Goal: Information Seeking & Learning: Learn about a topic

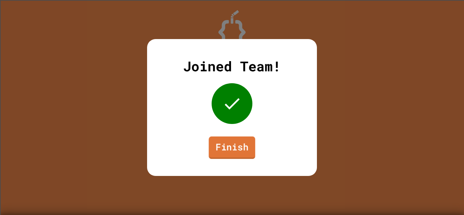
click at [243, 147] on link "Finish" at bounding box center [231, 147] width 47 height 22
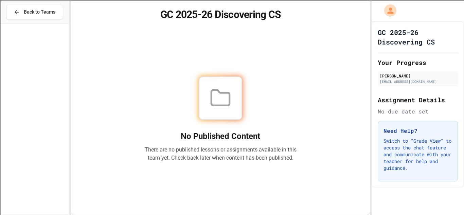
click at [374, 41] on div "GC 2025-26 Discovering CS Your Progress [PERSON_NAME] [EMAIL_ADDRESS][DOMAIN_NA…" at bounding box center [417, 104] width 92 height 166
click at [53, 13] on span "Back to Teams" at bounding box center [40, 11] width 32 height 7
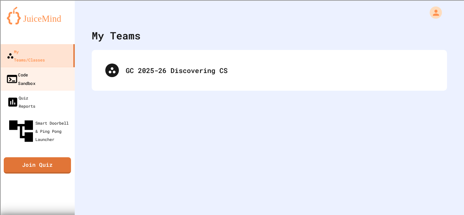
click at [45, 72] on link "Code Sandbox" at bounding box center [37, 79] width 77 height 24
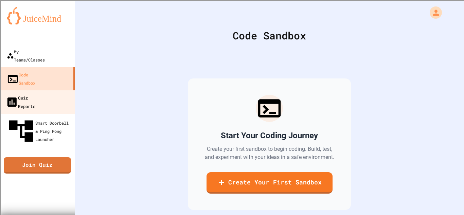
click at [35, 93] on div "Quiz Reports" at bounding box center [21, 101] width 30 height 17
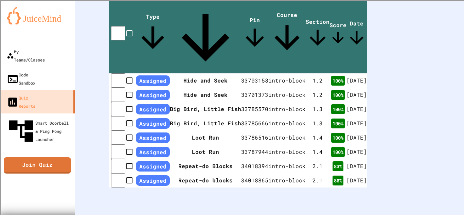
scroll to position [219, 0]
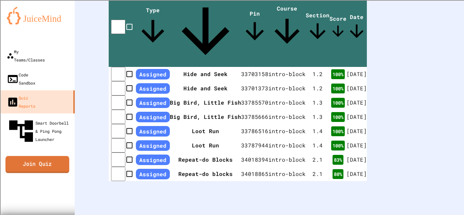
click at [35, 156] on link "Join Quiz" at bounding box center [37, 164] width 64 height 17
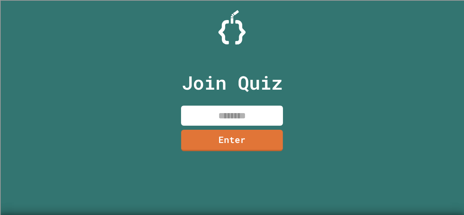
click at [196, 123] on input at bounding box center [232, 116] width 102 height 20
type input "********"
click at [260, 136] on link "Enter" at bounding box center [232, 140] width 102 height 21
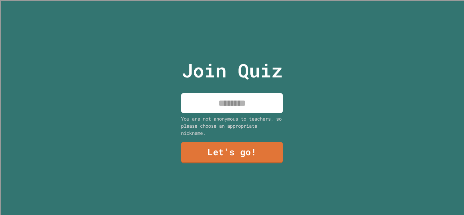
click at [257, 94] on input at bounding box center [232, 103] width 102 height 20
type input "*****"
click at [243, 154] on link "Let's go!" at bounding box center [232, 152] width 102 height 21
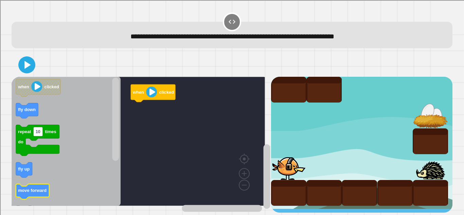
click at [29, 193] on text "move forward" at bounding box center [32, 190] width 29 height 5
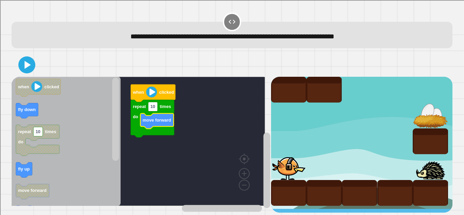
click at [154, 114] on icon "Blockly Workspace" at bounding box center [156, 120] width 33 height 15
click at [153, 109] on text "10" at bounding box center [152, 106] width 5 height 5
type input "*"
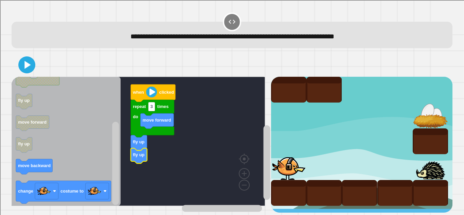
click at [2, 83] on div "**********" at bounding box center [232, 107] width 464 height 215
click at [1, 83] on div "**********" at bounding box center [232, 107] width 464 height 215
click at [25, 66] on icon at bounding box center [27, 65] width 6 height 8
click at [22, 61] on icon at bounding box center [27, 65] width 16 height 16
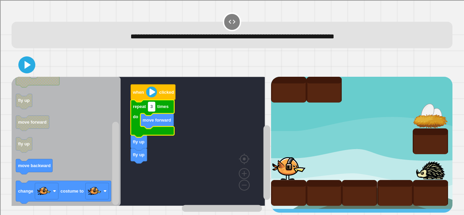
click at [153, 109] on text "3" at bounding box center [151, 106] width 2 height 5
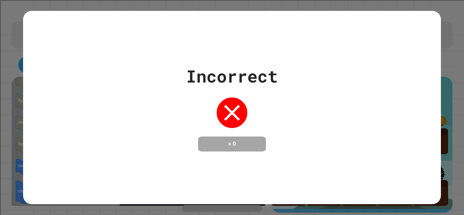
click at [195, 130] on div "Incorrect + 0" at bounding box center [232, 107] width 92 height 88
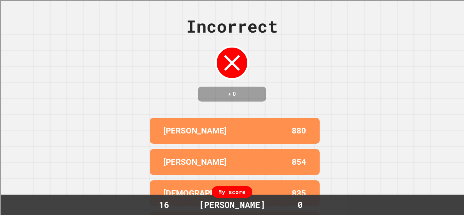
click at [392, 91] on div "Incorrect + 0 [PERSON_NAME] 880 [PERSON_NAME] 854 [PERSON_NAME] 835 [PERSON_NAM…" at bounding box center [232, 107] width 464 height 215
click at [27, 89] on div "Incorrect + 0 [PERSON_NAME] 880 [PERSON_NAME] 854 [PERSON_NAME] 835 [PERSON_NAM…" at bounding box center [232, 107] width 464 height 215
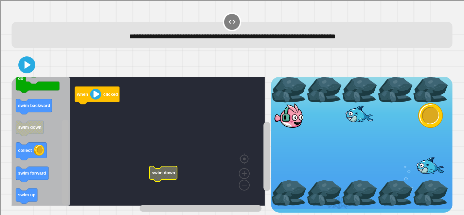
click at [74, 215] on html "**********" at bounding box center [232, 107] width 464 height 215
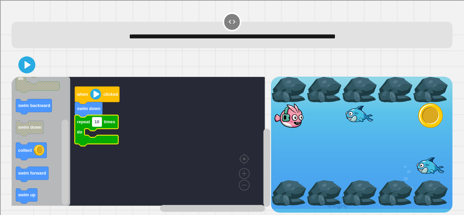
click at [98, 122] on text "10" at bounding box center [96, 121] width 5 height 5
type input "*"
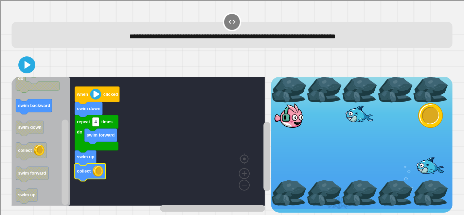
click at [23, 68] on icon at bounding box center [27, 65] width 14 height 14
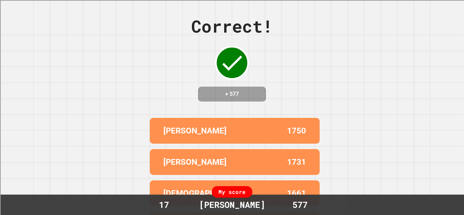
scroll to position [68, 0]
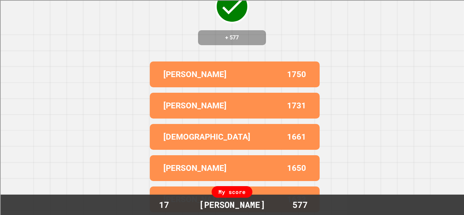
click at [15, 135] on div "Correct! + 577 [PERSON_NAME] 1750 [PERSON_NAME] 1731 [PERSON_NAME] 1661 [PERSON…" at bounding box center [232, 51] width 464 height 215
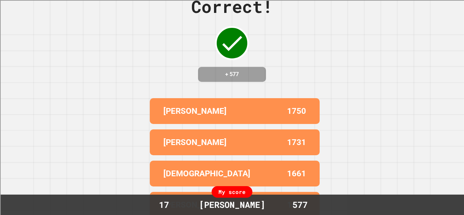
scroll to position [0, 0]
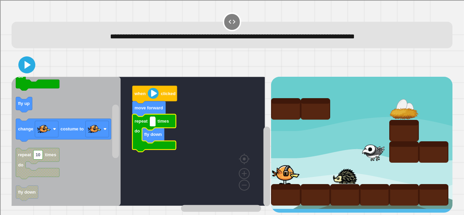
type input "*"
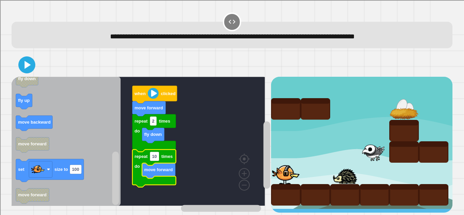
click at [158, 156] on rect "Blockly Workspace" at bounding box center [138, 141] width 253 height 129
type input "*"
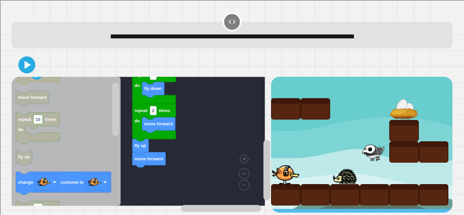
click at [25, 72] on button at bounding box center [26, 64] width 17 height 17
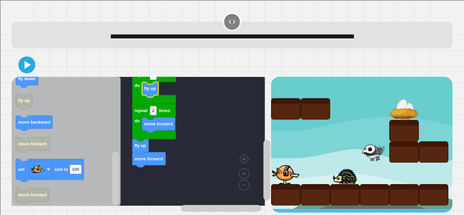
click at [30, 66] on icon at bounding box center [27, 65] width 14 height 14
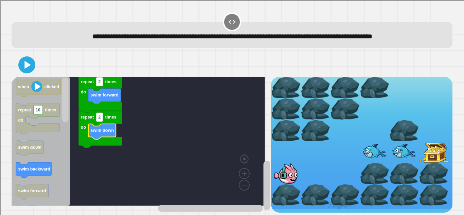
click at [31, 72] on icon at bounding box center [27, 65] width 14 height 14
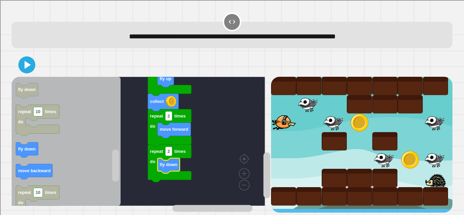
click at [28, 61] on icon at bounding box center [27, 65] width 14 height 14
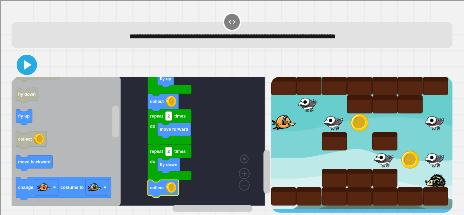
click at [25, 69] on icon at bounding box center [27, 65] width 7 height 10
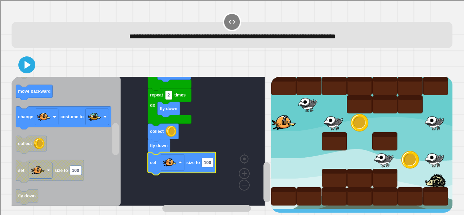
click at [210, 162] on rect "Blockly Workspace" at bounding box center [138, 141] width 253 height 129
click at [209, 162] on rect "Blockly Workspace" at bounding box center [138, 141] width 253 height 129
type input "**"
click at [31, 68] on icon at bounding box center [27, 65] width 14 height 14
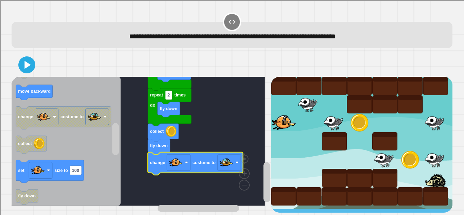
click at [22, 73] on div at bounding box center [232, 65] width 441 height 24
click at [36, 65] on div at bounding box center [232, 65] width 441 height 24
click at [27, 68] on icon at bounding box center [27, 65] width 7 height 10
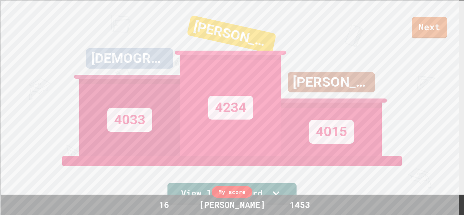
click at [418, 25] on link "Next" at bounding box center [428, 27] width 35 height 21
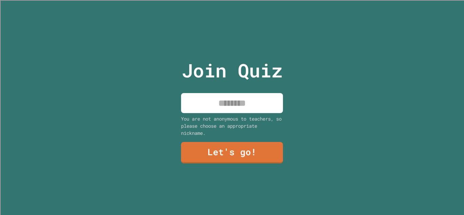
click at [257, 107] on input at bounding box center [232, 103] width 102 height 20
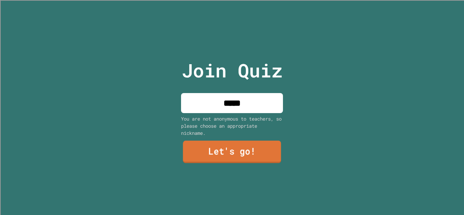
type input "*****"
click at [188, 148] on link "Let's go!" at bounding box center [232, 152] width 98 height 22
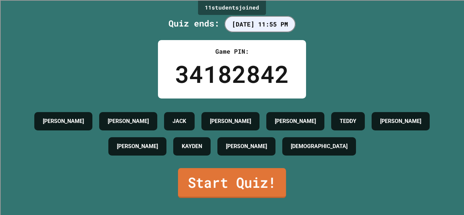
click at [223, 179] on link "Start Quiz!" at bounding box center [232, 183] width 108 height 30
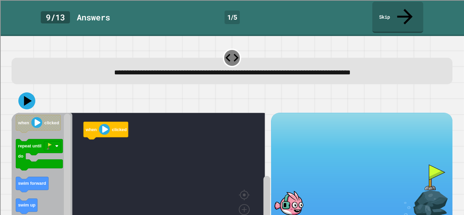
scroll to position [24, 0]
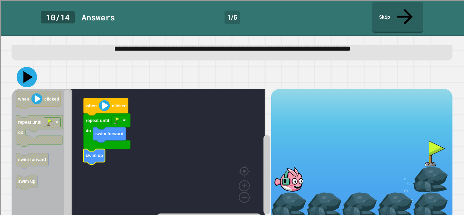
click at [28, 67] on icon at bounding box center [27, 77] width 20 height 20
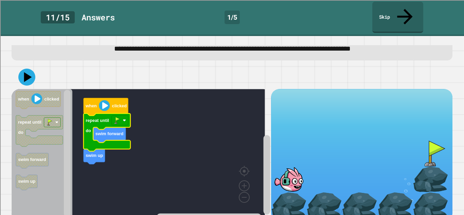
click at [123, 113] on icon "Blockly Workspace" at bounding box center [107, 132] width 47 height 38
click at [126, 115] on rect "Blockly Workspace" at bounding box center [120, 120] width 17 height 10
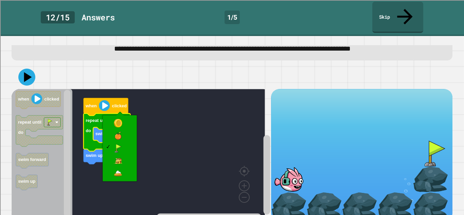
click at [150, 117] on rect "Blockly Workspace" at bounding box center [138, 153] width 253 height 129
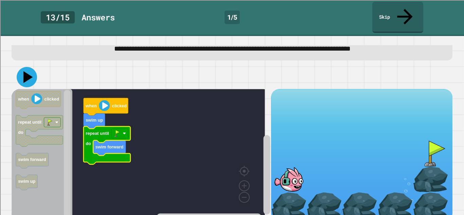
click at [29, 67] on icon at bounding box center [27, 77] width 20 height 20
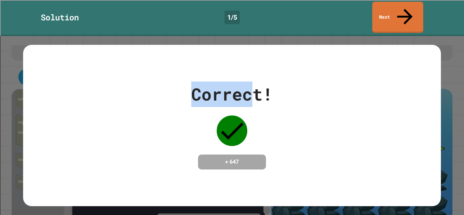
drag, startPoint x: 29, startPoint y: 67, endPoint x: 253, endPoint y: 76, distance: 223.9
click at [253, 76] on div "Correct! + 647" at bounding box center [231, 125] width 417 height 161
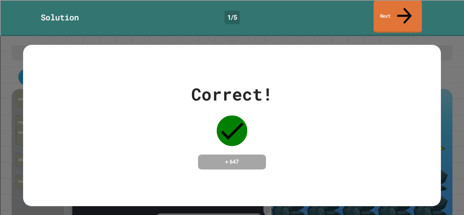
click at [375, 14] on link "Next" at bounding box center [397, 16] width 48 height 33
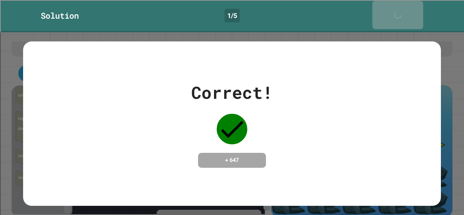
scroll to position [23, 0]
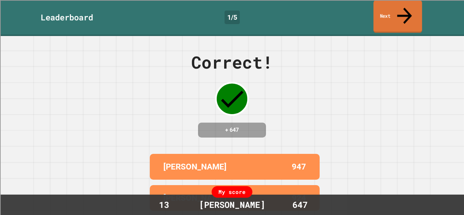
click at [399, 6] on link "Next" at bounding box center [397, 16] width 49 height 33
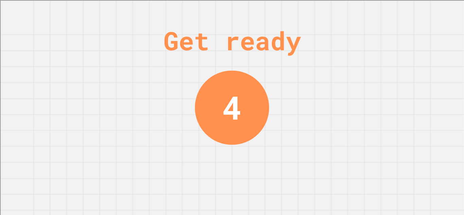
click at [399, 6] on div "Get ready 4" at bounding box center [232, 107] width 464 height 215
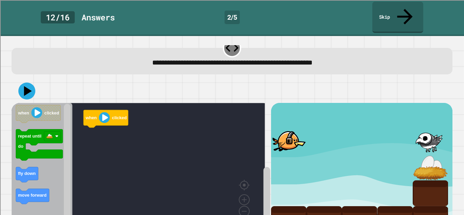
scroll to position [10, 0]
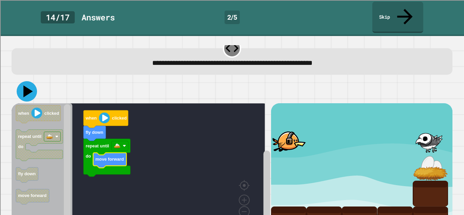
click at [27, 81] on icon at bounding box center [27, 91] width 20 height 20
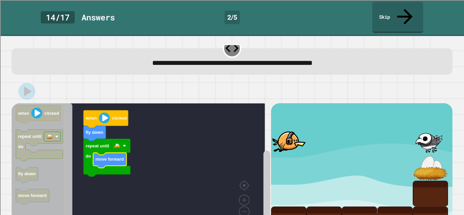
click at [73, 138] on div "when clicked fly down repeat until do move forward when clicked repeat until do…" at bounding box center [141, 169] width 259 height 132
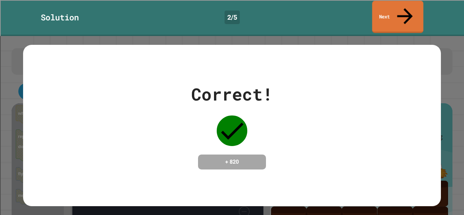
click at [375, 8] on link "Next" at bounding box center [397, 17] width 51 height 32
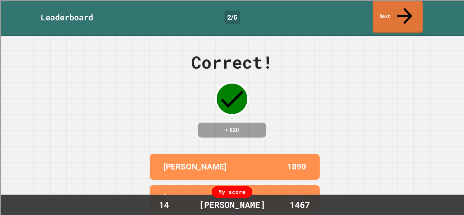
click at [377, 8] on link "Next" at bounding box center [397, 16] width 50 height 33
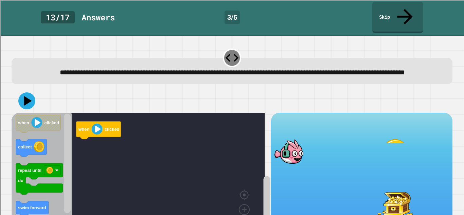
scroll to position [35, 0]
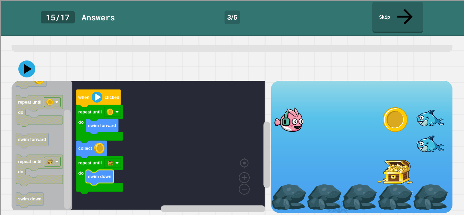
click at [32, 69] on icon at bounding box center [26, 68] width 17 height 17
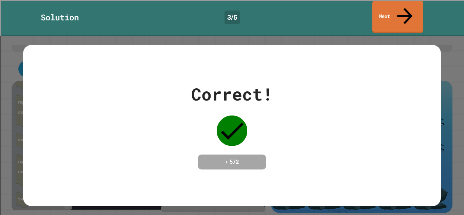
click at [397, 9] on link "Next" at bounding box center [397, 16] width 51 height 33
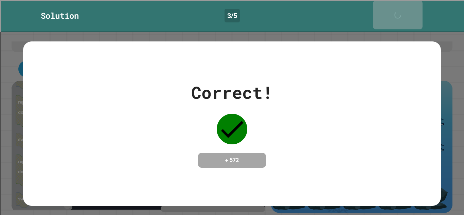
scroll to position [34, 0]
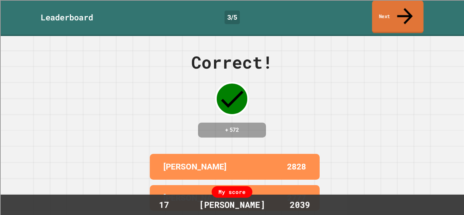
click at [383, 7] on link "Next" at bounding box center [397, 16] width 51 height 33
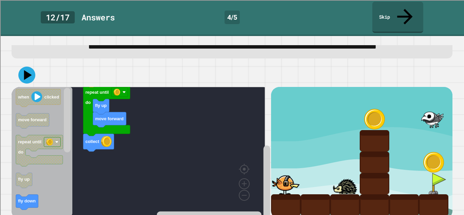
scroll to position [35, 0]
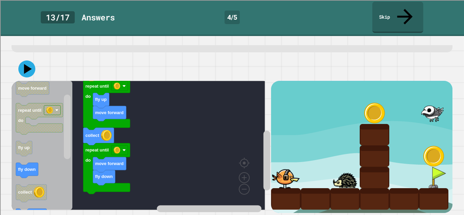
click at [69, 122] on rect "Blockly Workspace" at bounding box center [67, 126] width 7 height 65
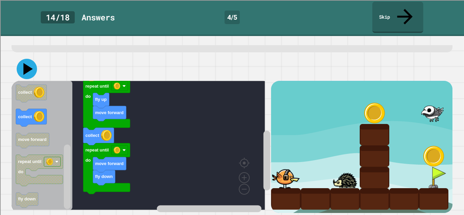
click at [30, 64] on icon at bounding box center [27, 69] width 20 height 20
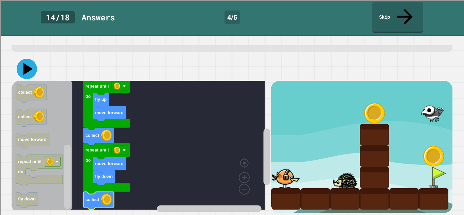
click at [25, 63] on icon at bounding box center [28, 69] width 10 height 12
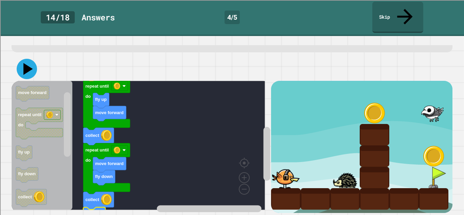
click at [28, 67] on icon at bounding box center [27, 69] width 20 height 20
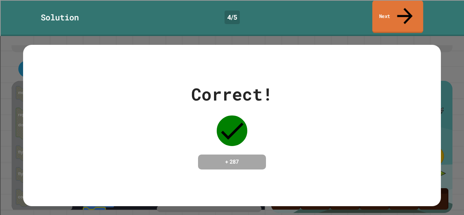
click at [381, 7] on link "Next" at bounding box center [397, 16] width 51 height 33
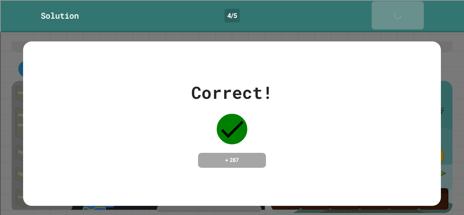
scroll to position [34, 0]
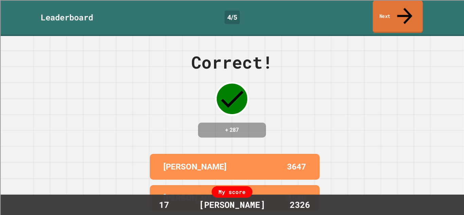
click at [401, 14] on link "Next" at bounding box center [397, 16] width 50 height 33
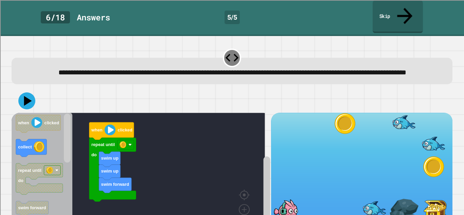
scroll to position [14, 0]
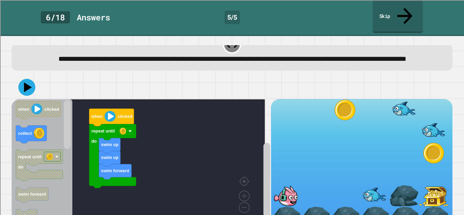
click at [450, 201] on div "**********" at bounding box center [232, 125] width 464 height 179
click at [450, 202] on div "**********" at bounding box center [232, 125] width 464 height 179
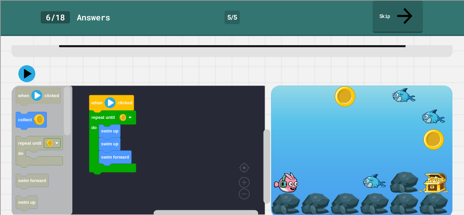
click at [450, 203] on div "**********" at bounding box center [232, 125] width 464 height 179
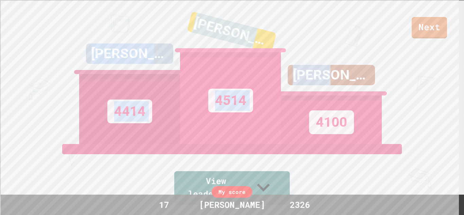
drag, startPoint x: 461, startPoint y: 10, endPoint x: 462, endPoint y: 87, distance: 77.8
click at [462, 87] on div "Next JOHN 4414 LUCAS 4514 DAVID 4100 View leaderboard Leaderboard LUCAS 4514 JO…" at bounding box center [232, 107] width 464 height 215
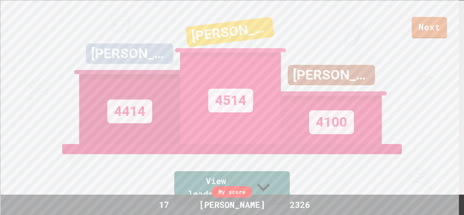
click at [409, 69] on div "Next JOHN 4414 LUCAS 4514 DAVID 4100 View leaderboard" at bounding box center [232, 107] width 464 height 215
click at [424, 34] on link "Next" at bounding box center [429, 27] width 34 height 22
